Goal: Check status: Check status

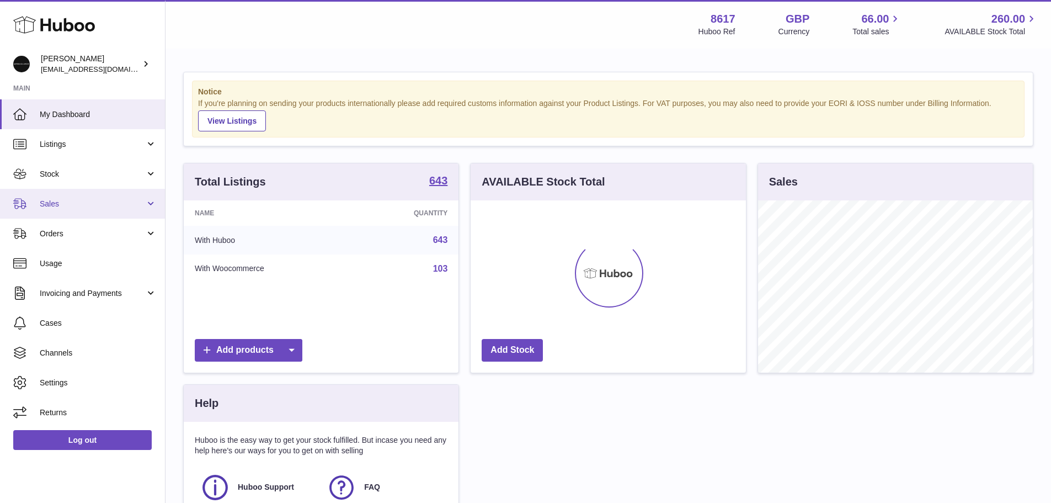
click at [105, 200] on span "Sales" at bounding box center [92, 204] width 105 height 10
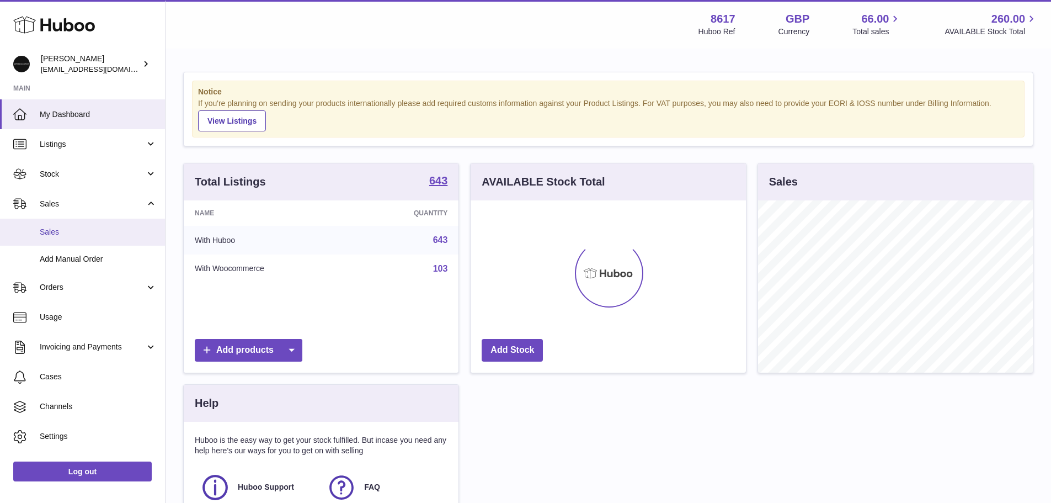
click at [84, 225] on link "Sales" at bounding box center [82, 232] width 165 height 27
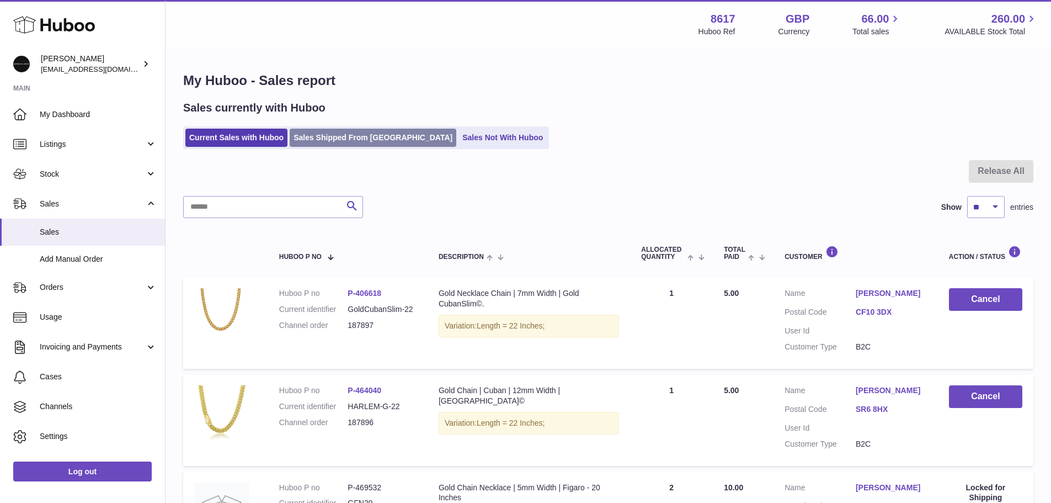
click at [349, 141] on link "Sales Shipped From Huboo" at bounding box center [373, 138] width 167 height 18
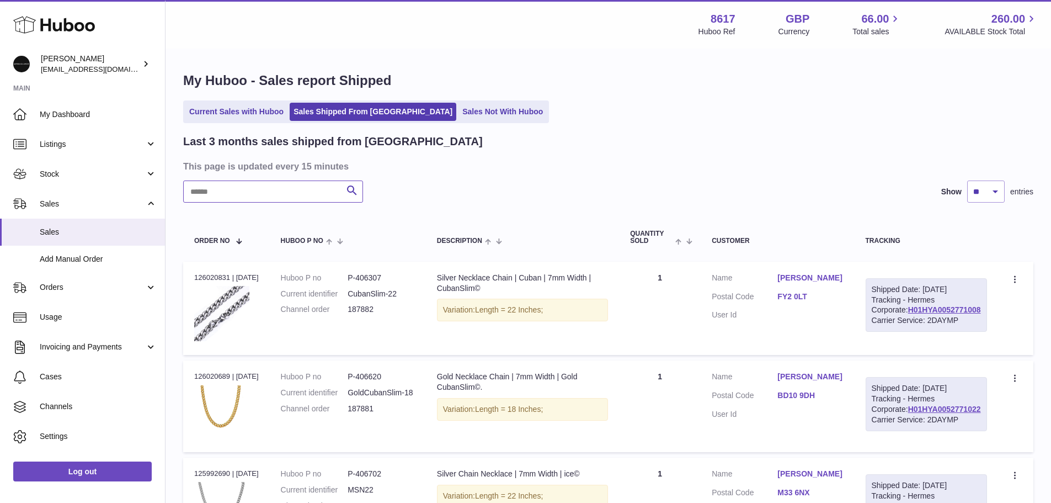
click at [294, 188] on input "text" at bounding box center [273, 191] width 180 height 22
paste input "******"
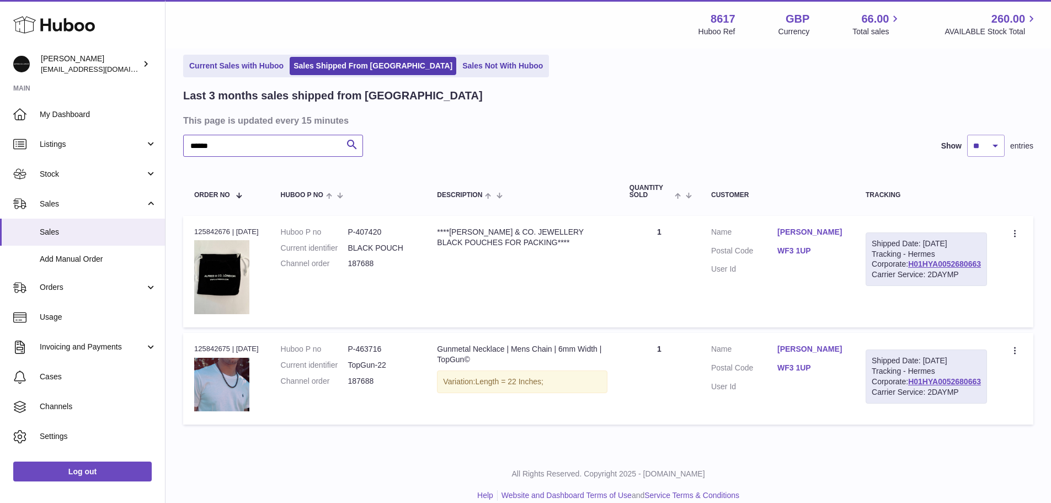
scroll to position [93, 0]
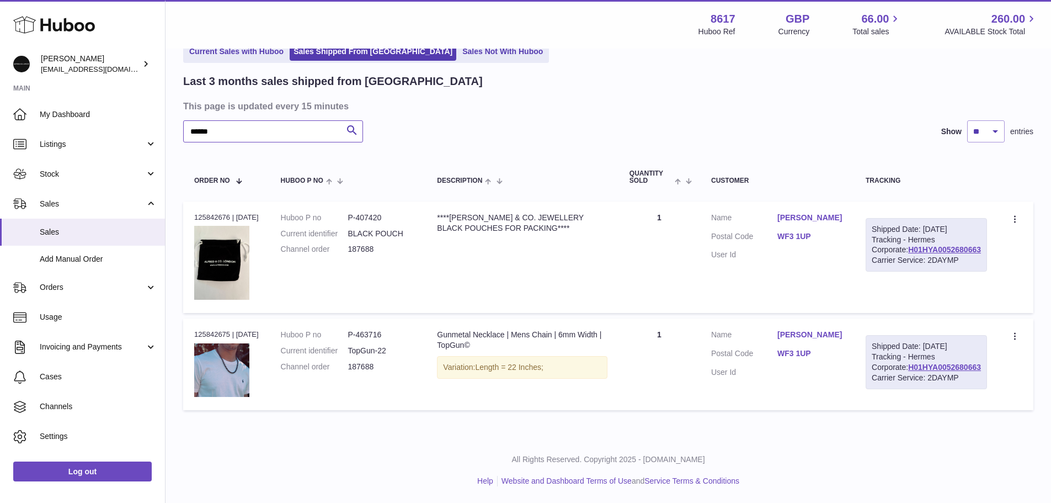
type input "******"
click at [377, 329] on dd "P-463716" at bounding box center [381, 334] width 67 height 10
copy dd "463716"
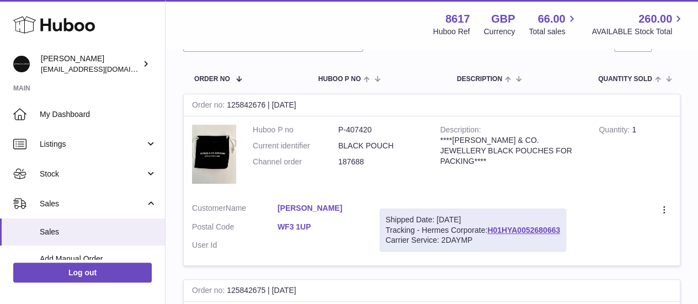
scroll to position [153, 0]
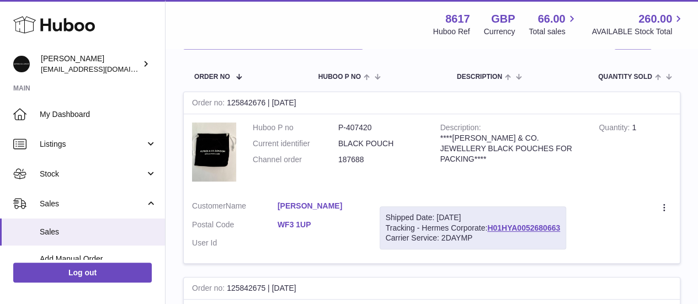
click at [363, 130] on dd "P-407420" at bounding box center [381, 128] width 86 height 10
copy dd "407420"
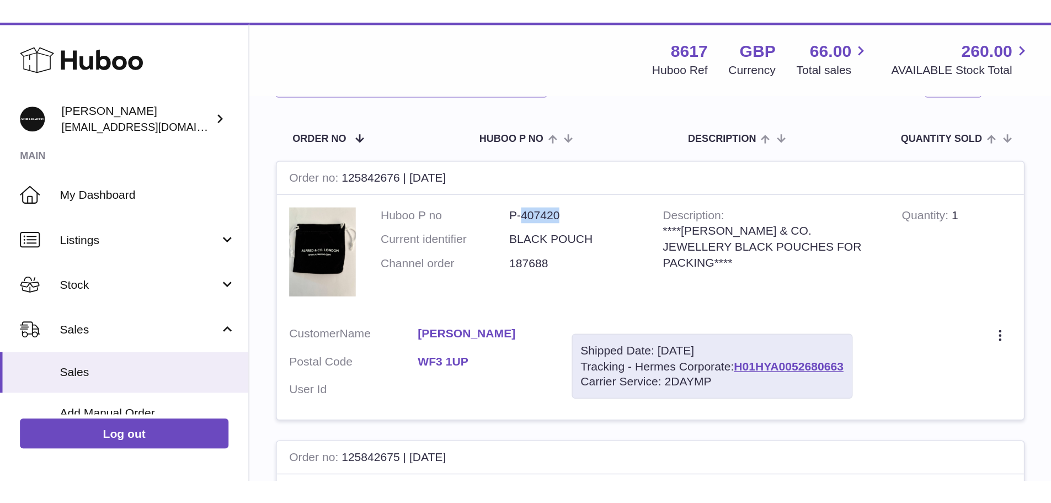
scroll to position [93, 0]
